Goal: Transaction & Acquisition: Purchase product/service

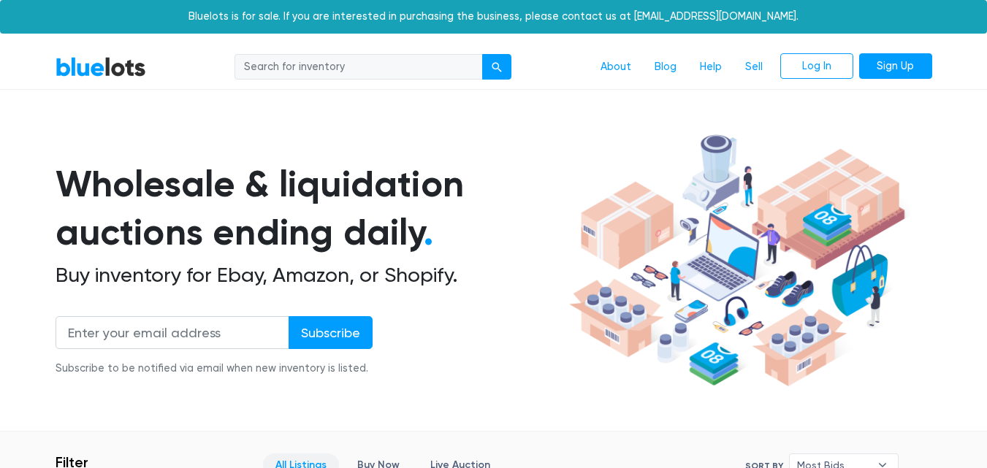
click at [495, 370] on div "Wholesale & liquidation auctions ending daily . Buy inventory for Ebay, Amazon,…" at bounding box center [310, 277] width 509 height 234
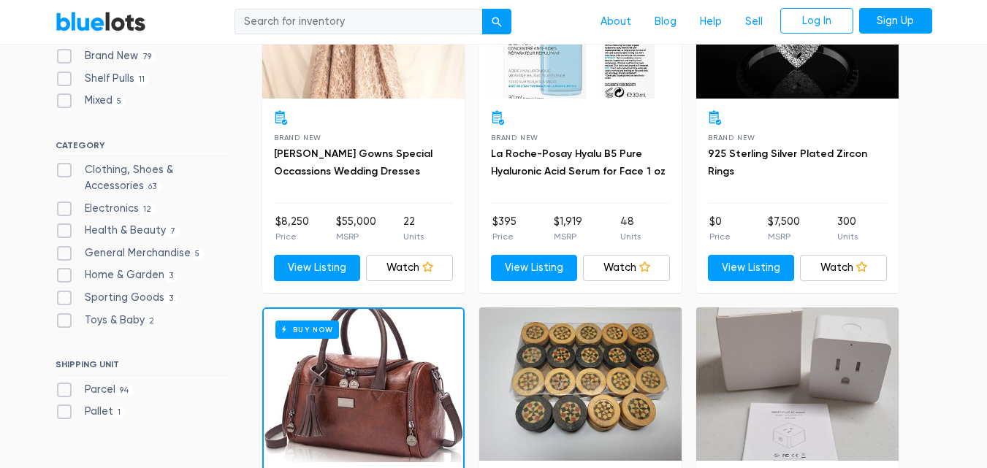
scroll to position [585, 0]
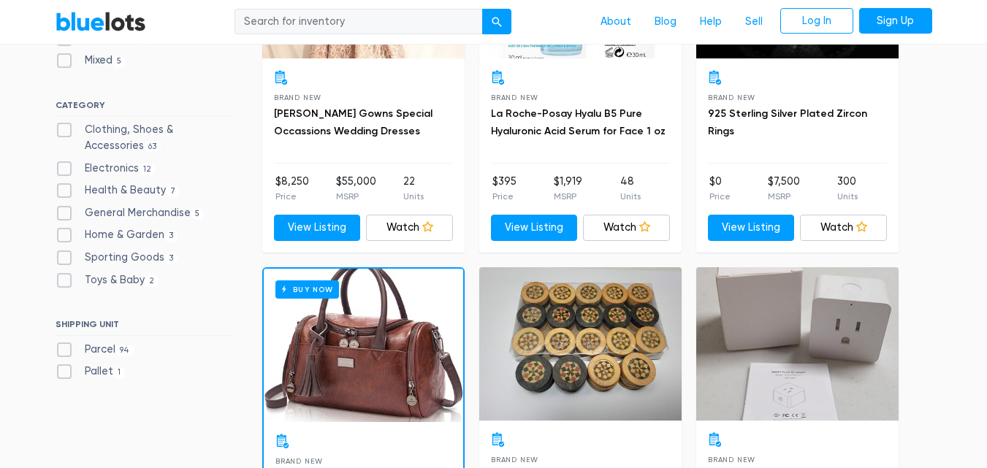
click at [61, 127] on label "Clothing, Shoes & Accessories 63" at bounding box center [143, 137] width 175 height 31
click at [61, 127] on Accessories"] "Clothing, Shoes & Accessories 63" at bounding box center [60, 126] width 9 height 9
checkbox Accessories"] "true"
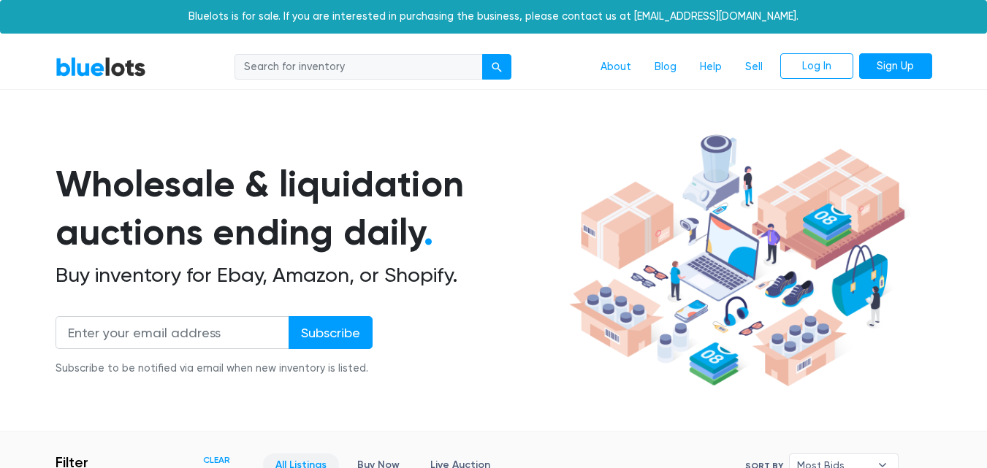
scroll to position [393, 0]
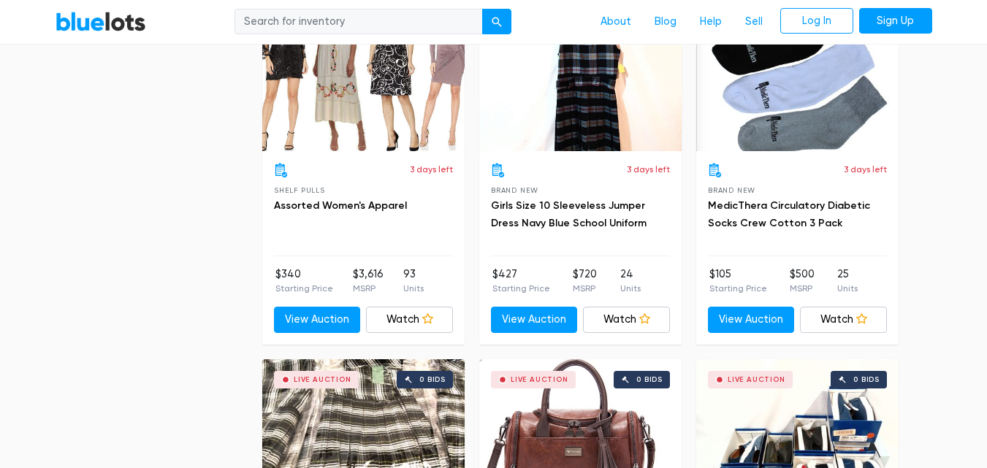
scroll to position [3082, 0]
